Goal: Task Accomplishment & Management: Manage account settings

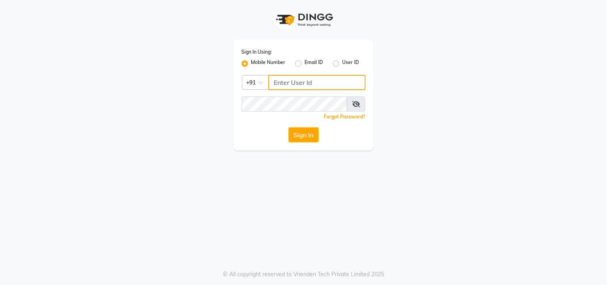
click at [291, 86] on input "Username" at bounding box center [316, 82] width 97 height 15
drag, startPoint x: 273, startPoint y: 80, endPoint x: 316, endPoint y: 77, distance: 42.5
click at [316, 77] on input "9874514731" at bounding box center [316, 82] width 97 height 15
type input "9874514731"
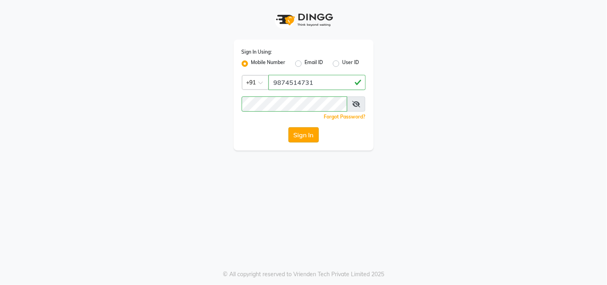
click at [309, 132] on button "Sign In" at bounding box center [303, 134] width 30 height 15
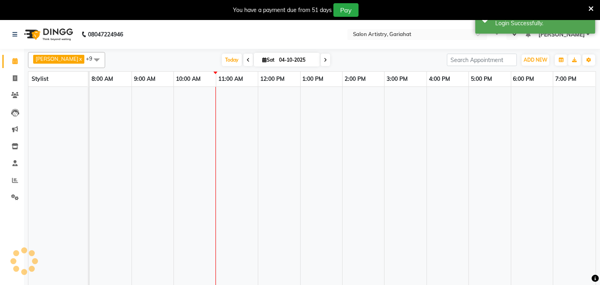
select select "en"
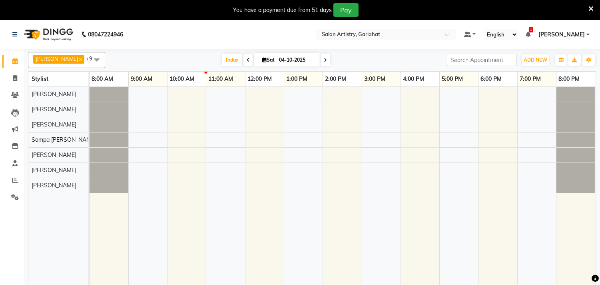
click at [244, 63] on span at bounding box center [249, 60] width 10 height 12
click at [240, 63] on div "Today Sat 04-10-2025" at bounding box center [276, 60] width 334 height 12
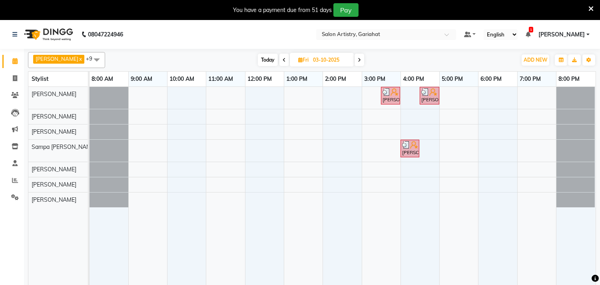
click at [358, 62] on span at bounding box center [360, 60] width 10 height 12
type input "04-10-2025"
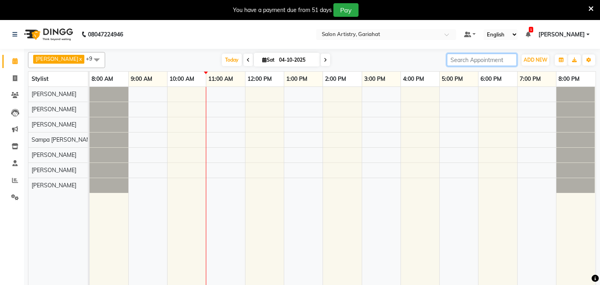
click at [491, 59] on input "search" at bounding box center [482, 60] width 70 height 12
click at [239, 115] on div at bounding box center [343, 191] width 506 height 208
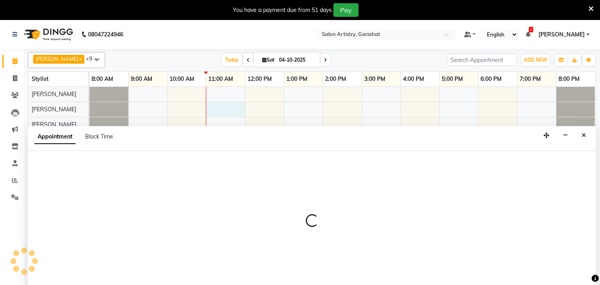
scroll to position [20, 0]
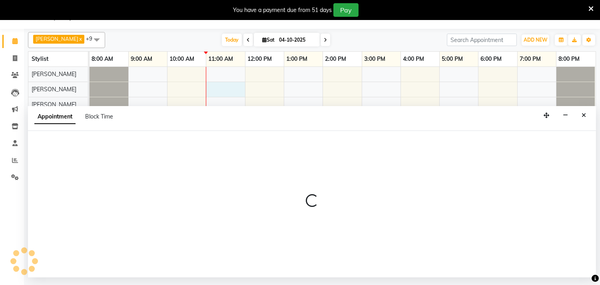
select select "82199"
select select "660"
select select "tentative"
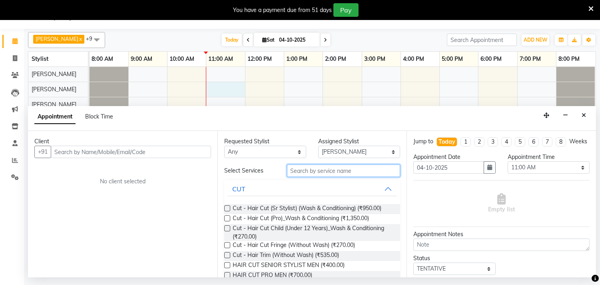
click at [308, 169] on input "text" at bounding box center [344, 170] width 114 height 12
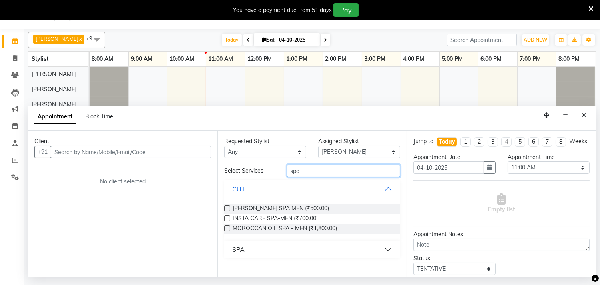
type input "spa"
click at [390, 250] on button "SPA" at bounding box center [313, 249] width 170 height 14
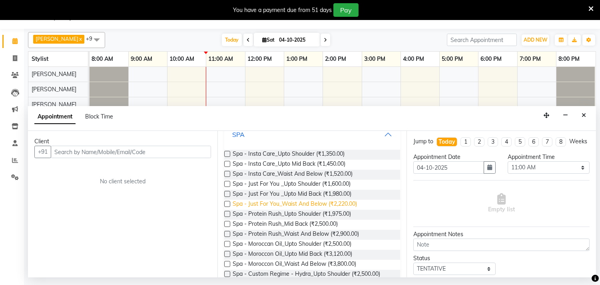
scroll to position [133, 0]
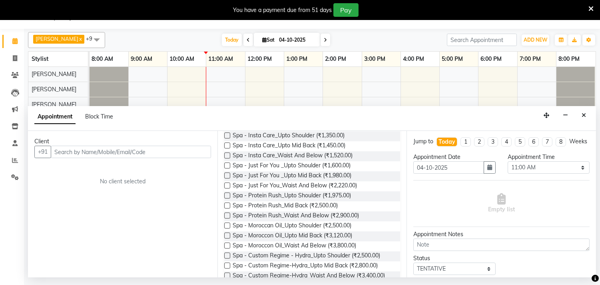
click at [233, 81] on div at bounding box center [343, 171] width 506 height 208
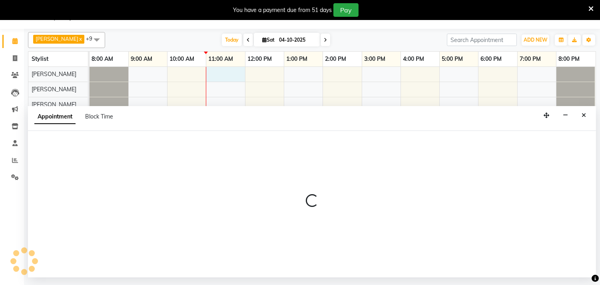
select select "82198"
select select "660"
select select "tentative"
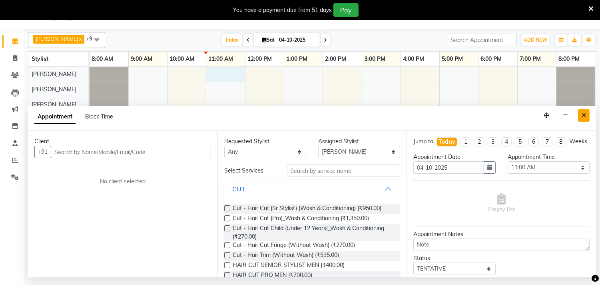
click at [585, 115] on icon "Close" at bounding box center [584, 115] width 4 height 6
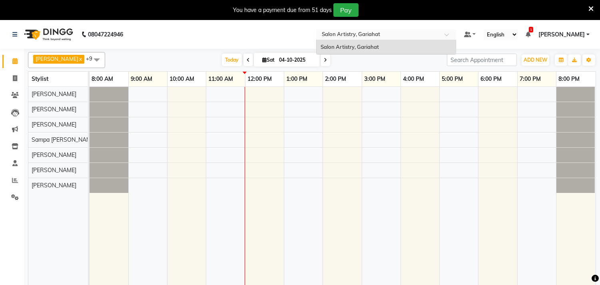
click at [436, 34] on input "text" at bounding box center [378, 35] width 116 height 8
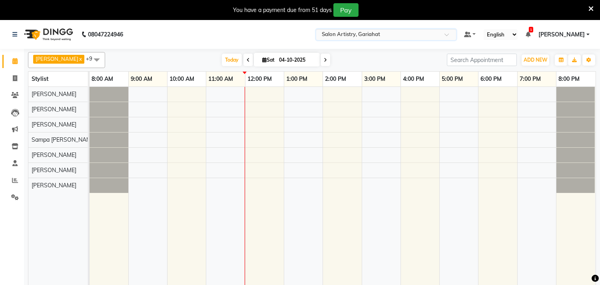
click at [455, 34] on span at bounding box center [450, 37] width 10 height 8
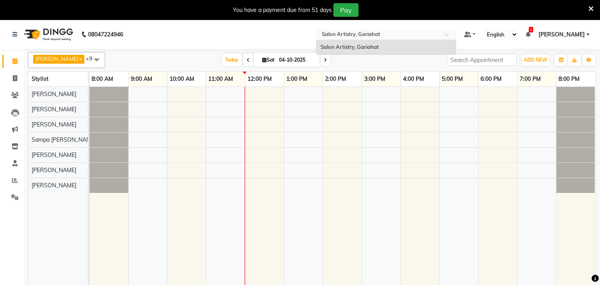
click at [455, 34] on span at bounding box center [450, 37] width 10 height 8
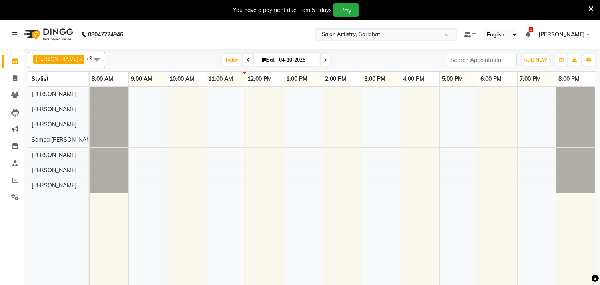
click at [455, 34] on span at bounding box center [450, 37] width 10 height 8
click at [321, 60] on span at bounding box center [326, 60] width 10 height 12
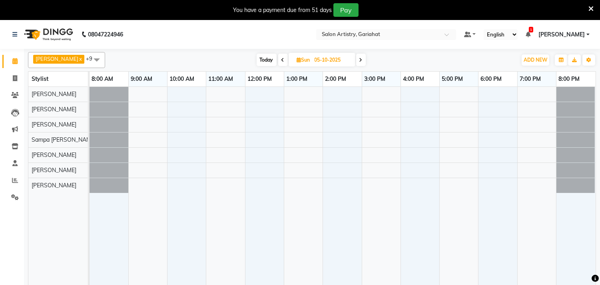
click at [278, 60] on span at bounding box center [283, 60] width 10 height 12
type input "04-10-2025"
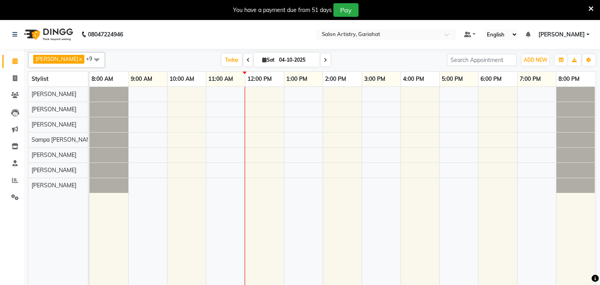
click at [247, 58] on icon at bounding box center [248, 60] width 3 height 5
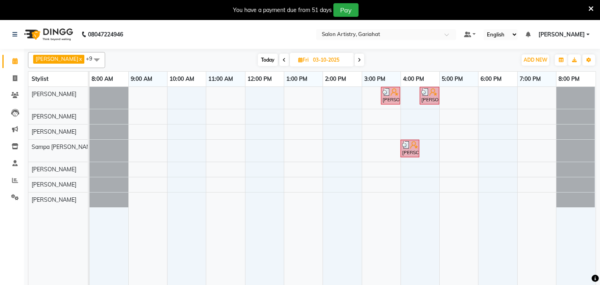
click at [358, 62] on icon at bounding box center [359, 60] width 3 height 5
type input "04-10-2025"
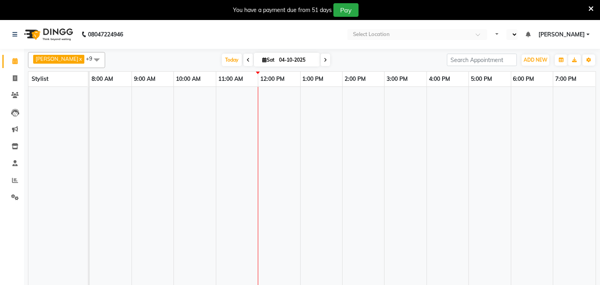
select select "en"
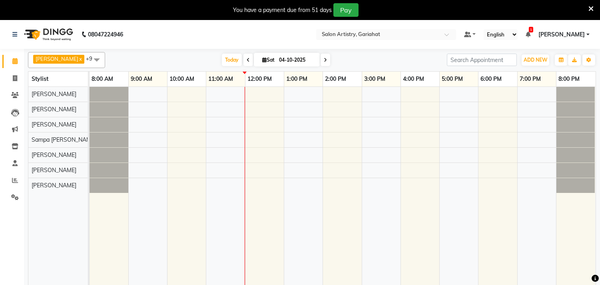
click at [275, 193] on td at bounding box center [264, 191] width 39 height 208
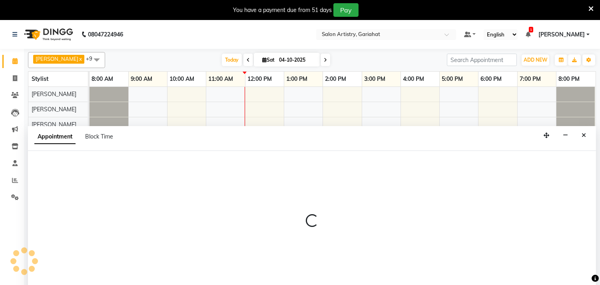
scroll to position [20, 0]
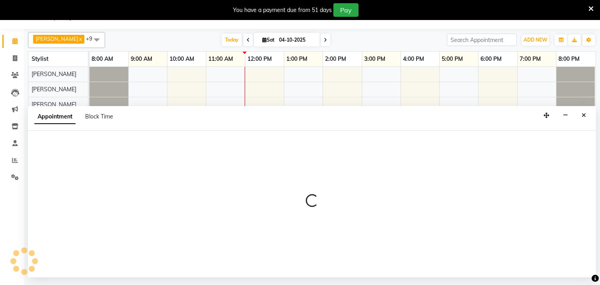
select select "88921"
select select "720"
select select "tentative"
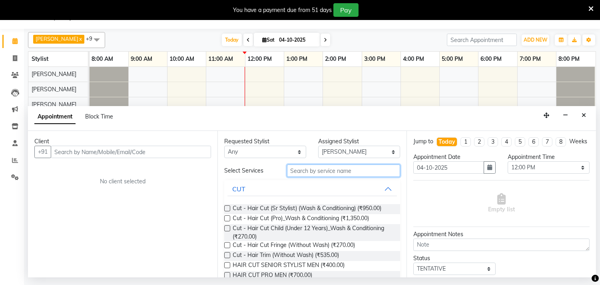
drag, startPoint x: 320, startPoint y: 171, endPoint x: 333, endPoint y: 188, distance: 22.0
click at [324, 170] on input "text" at bounding box center [344, 170] width 114 height 12
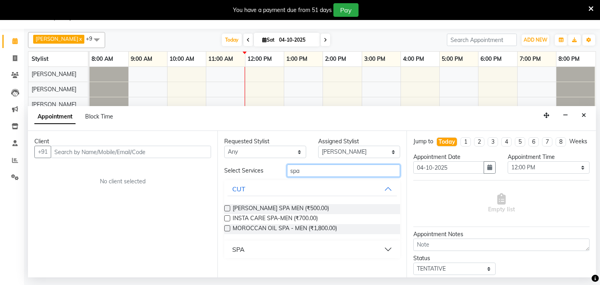
type input "spa"
click at [385, 249] on button "SPA" at bounding box center [313, 249] width 170 height 14
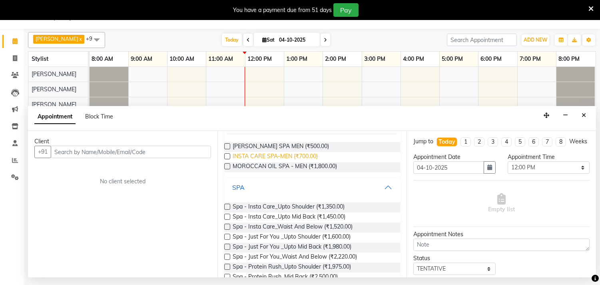
scroll to position [89, 0]
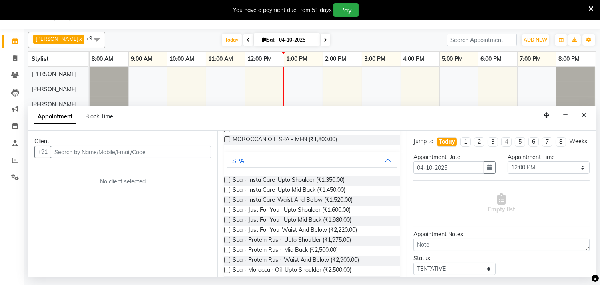
click at [401, 35] on div "Today Sat 04-10-2025" at bounding box center [276, 40] width 334 height 12
click at [183, 92] on div at bounding box center [343, 171] width 506 height 208
select select "82199"
select select "tentative"
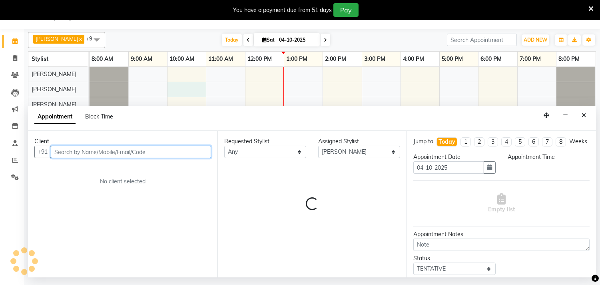
select select "600"
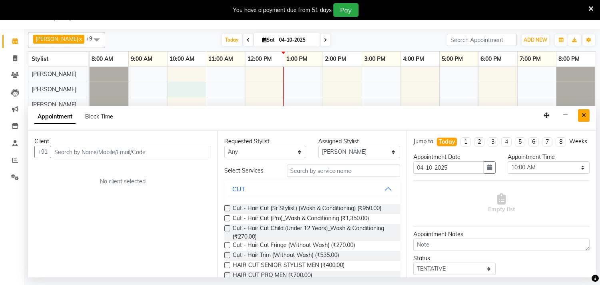
click at [583, 111] on button "Close" at bounding box center [584, 115] width 12 height 12
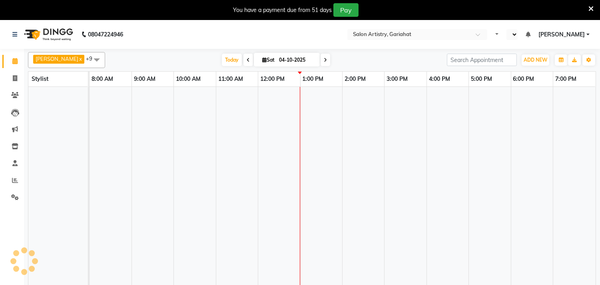
select select "en"
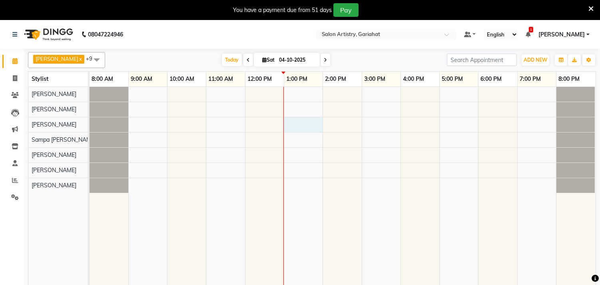
click at [311, 120] on div at bounding box center [343, 191] width 506 height 208
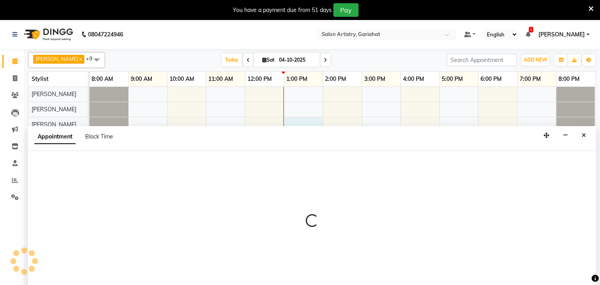
scroll to position [20, 0]
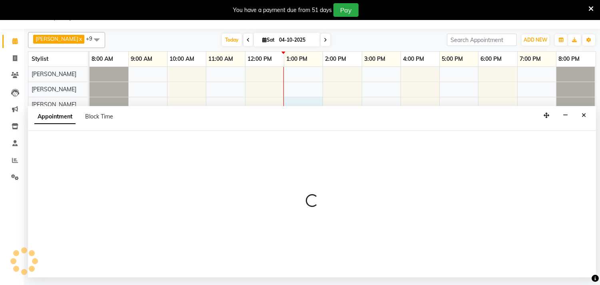
select select "82200"
select select "tentative"
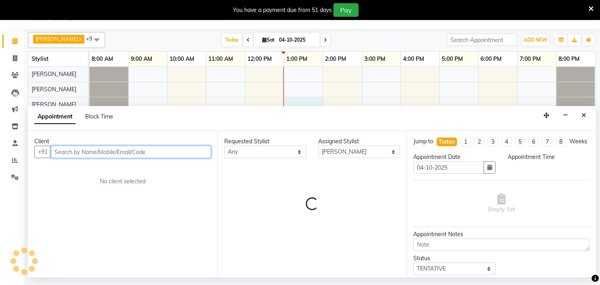
select select "780"
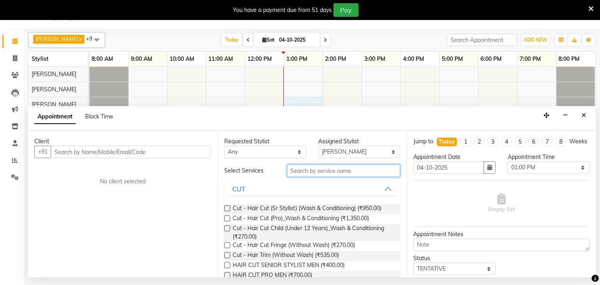
click at [364, 173] on input "text" at bounding box center [344, 170] width 114 height 12
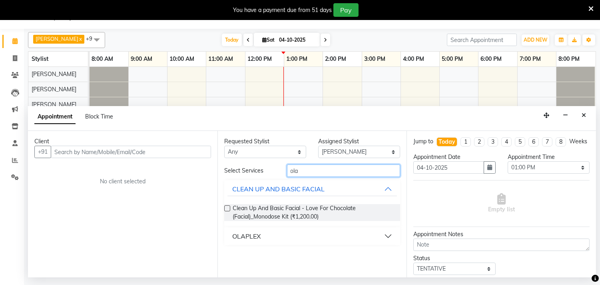
type input "ola"
click at [388, 236] on button "OLAPLEX" at bounding box center [313, 236] width 170 height 14
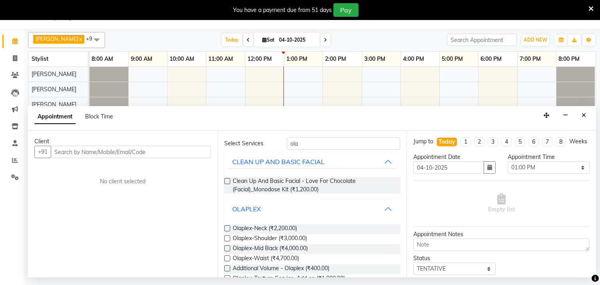
scroll to position [36, 0]
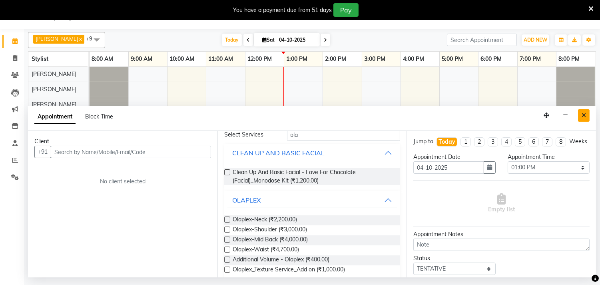
click at [585, 115] on icon "Close" at bounding box center [584, 115] width 4 height 6
click at [585, 115] on div at bounding box center [576, 119] width 38 height 15
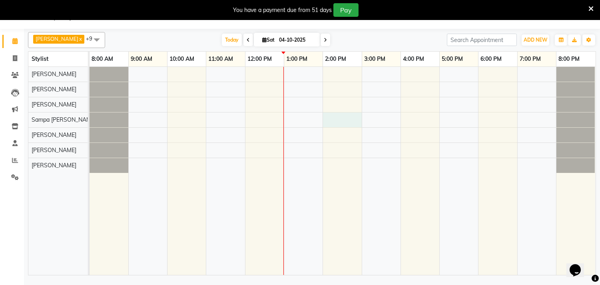
click at [341, 122] on div at bounding box center [343, 171] width 506 height 208
select select "82201"
select select "tentative"
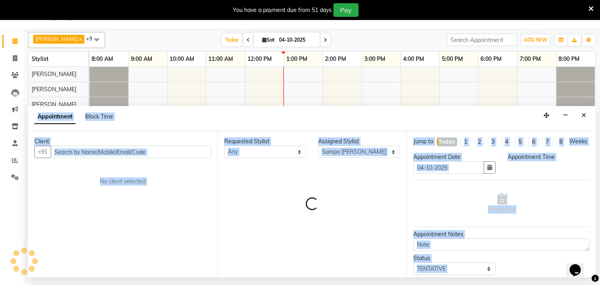
click at [341, 122] on div "Appointment Block Time" at bounding box center [312, 118] width 568 height 25
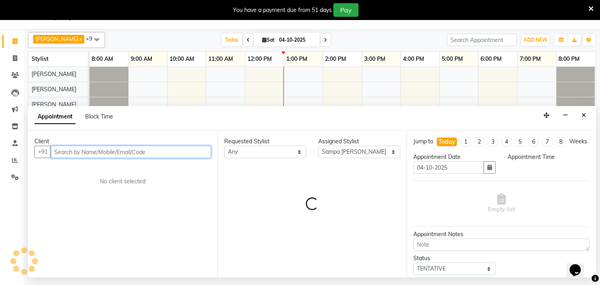
select select "840"
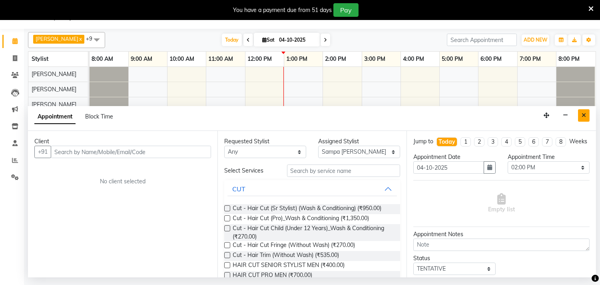
click at [582, 116] on icon "Close" at bounding box center [584, 115] width 4 height 6
click at [581, 116] on div at bounding box center [576, 119] width 38 height 15
